Goal: Task Accomplishment & Management: Manage account settings

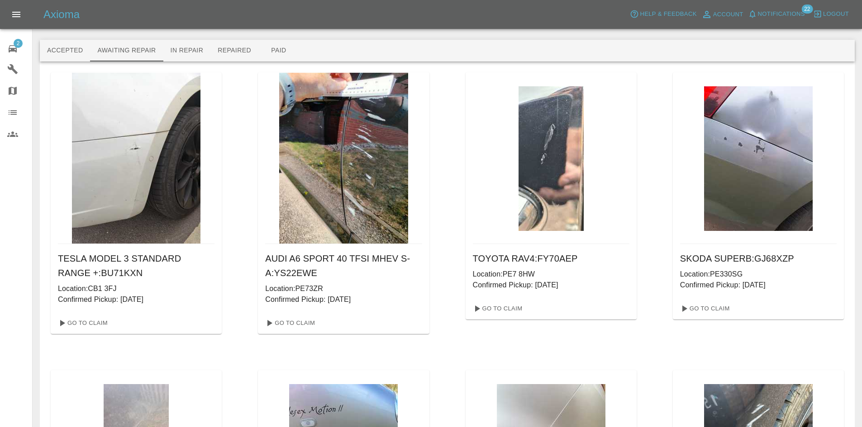
scroll to position [505, 0]
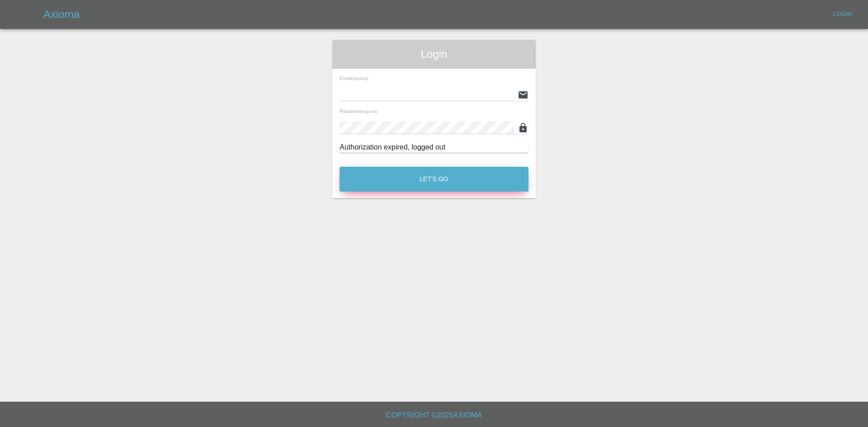
type input "[EMAIL_ADDRESS][DOMAIN_NAME]"
click at [395, 177] on button "Let's Go" at bounding box center [434, 179] width 189 height 25
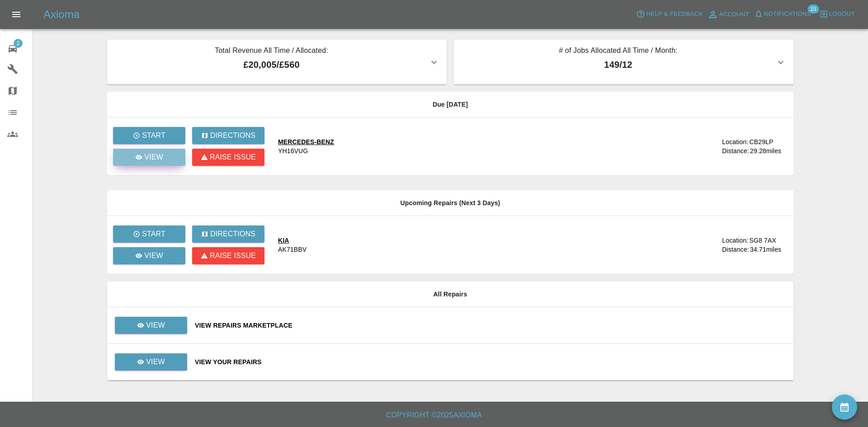
click at [154, 161] on p "View" at bounding box center [153, 157] width 19 height 11
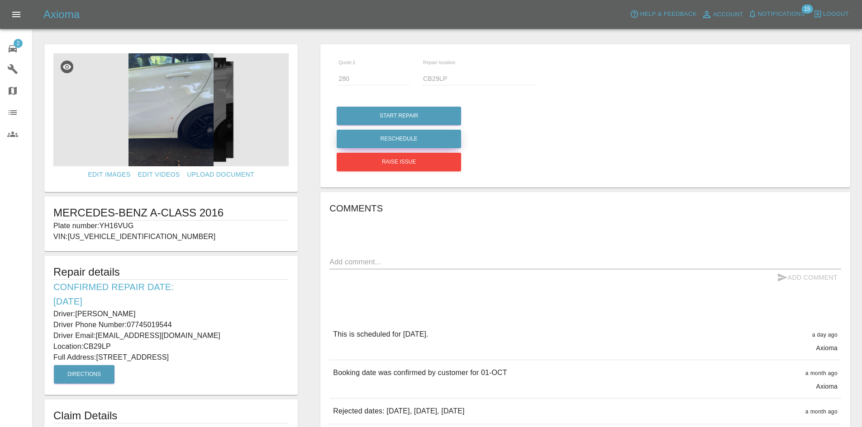
click at [397, 138] on button "Reschedule" at bounding box center [398, 139] width 124 height 19
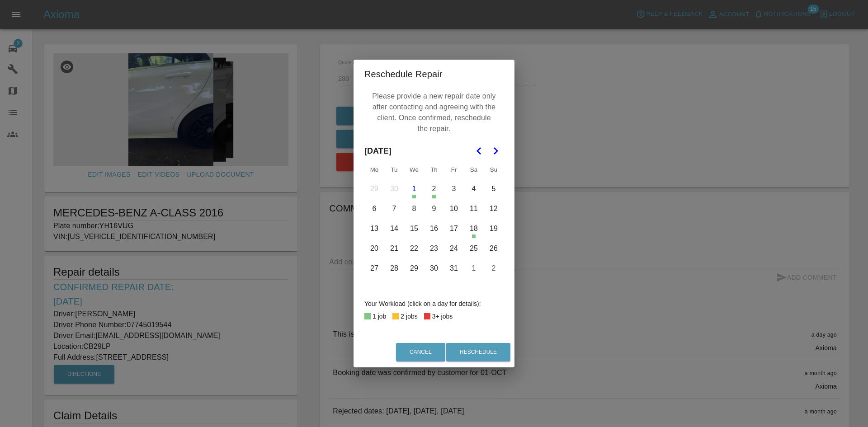
click at [433, 210] on button "9" at bounding box center [434, 208] width 19 height 19
click at [475, 351] on button "Reschedule" at bounding box center [478, 352] width 64 height 19
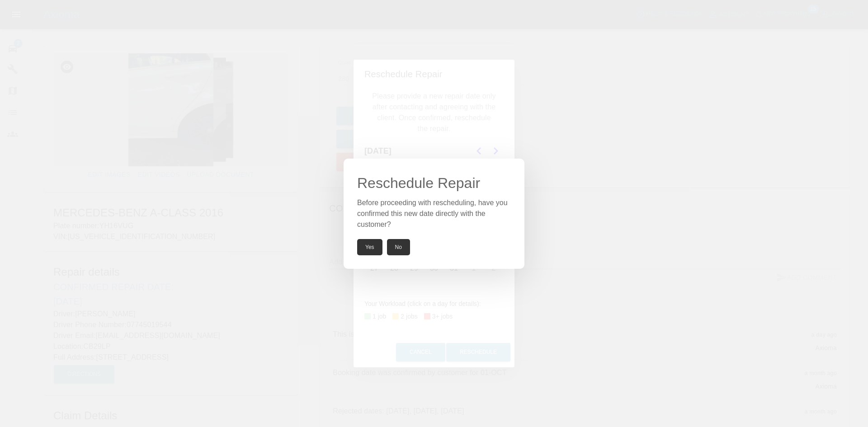
click at [372, 247] on button "Yes" at bounding box center [369, 247] width 25 height 16
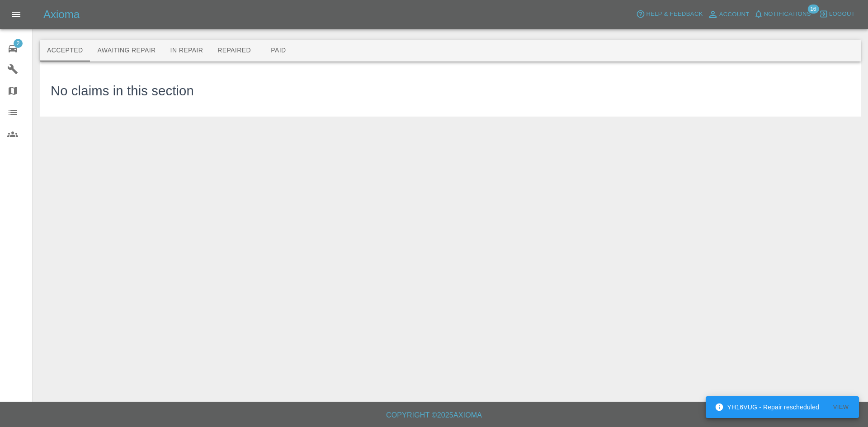
click at [9, 45] on icon at bounding box center [12, 48] width 11 height 11
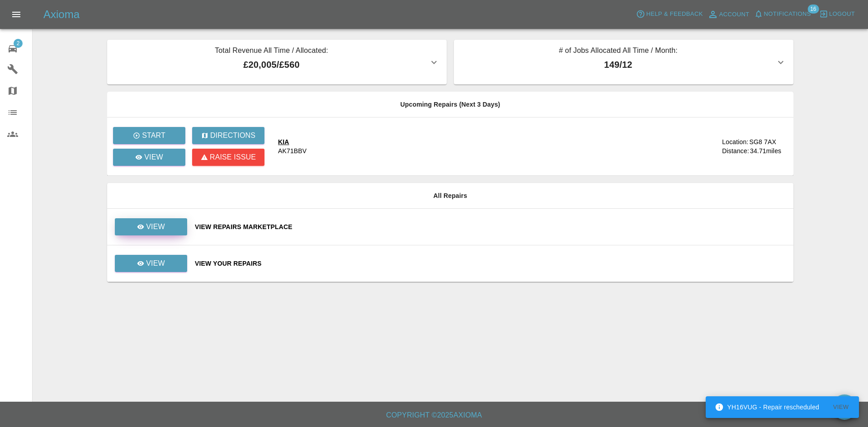
click at [152, 228] on p "View" at bounding box center [155, 227] width 19 height 11
